Goal: Navigation & Orientation: Find specific page/section

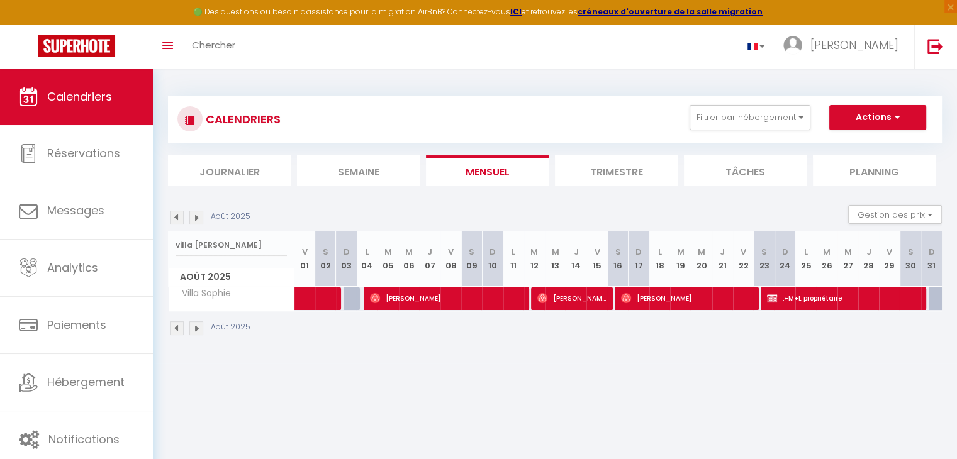
click at [186, 247] on input "villa [PERSON_NAME]" at bounding box center [230, 245] width 111 height 23
click at [190, 246] on input "villa [PERSON_NAME]" at bounding box center [230, 245] width 111 height 23
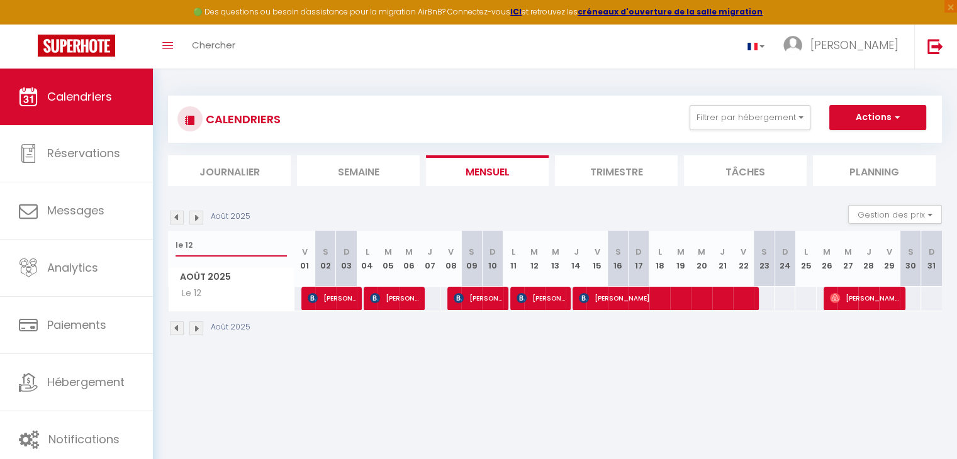
click at [250, 237] on input "le 12" at bounding box center [230, 245] width 111 height 23
click at [248, 231] on div "le 12" at bounding box center [231, 245] width 125 height 29
click at [252, 240] on input "le 12" at bounding box center [230, 245] width 111 height 23
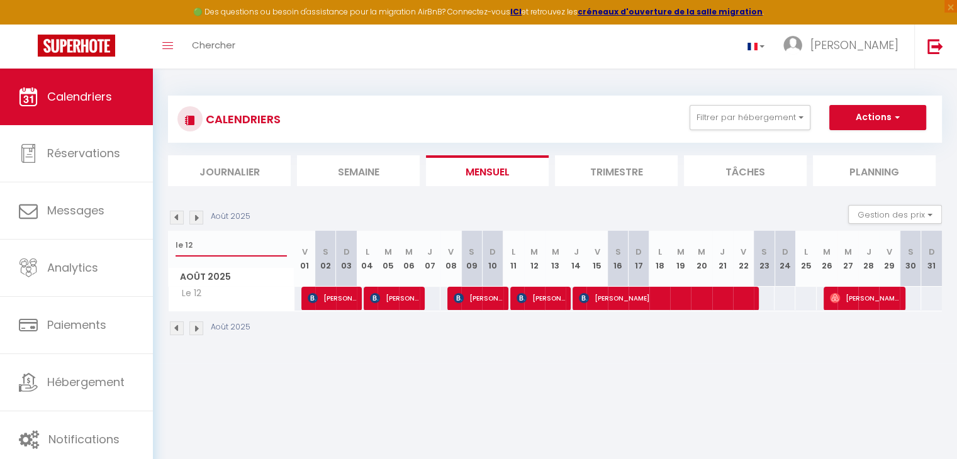
click at [250, 240] on input "le 12" at bounding box center [230, 245] width 111 height 23
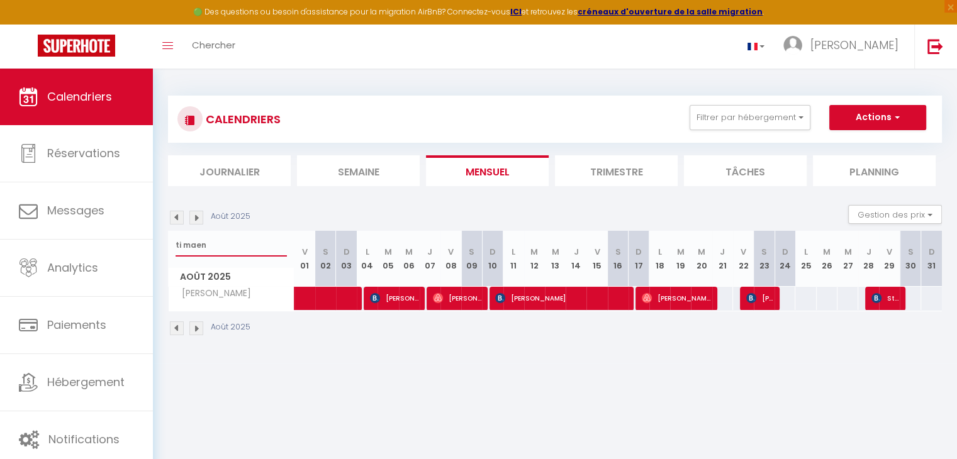
click at [257, 247] on input "ti maen" at bounding box center [230, 245] width 111 height 23
type input "urbana"
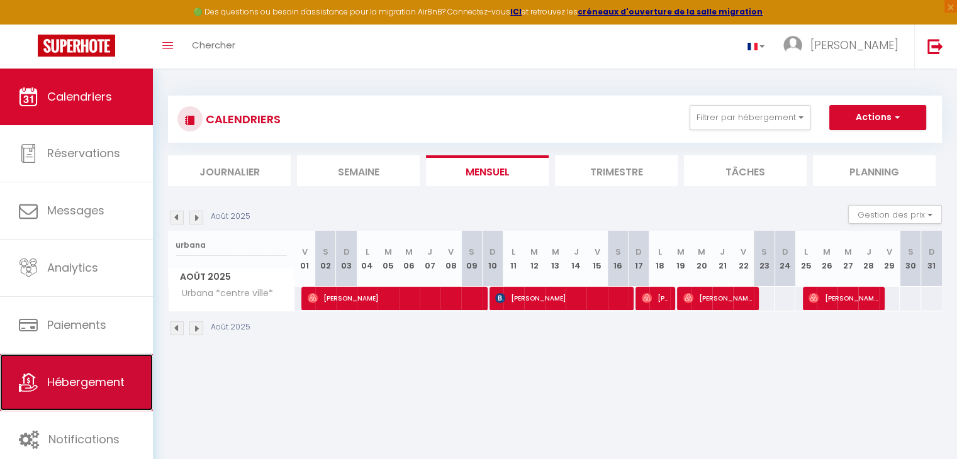
click at [67, 395] on link "Hébergement" at bounding box center [76, 382] width 153 height 57
